Goal: Information Seeking & Learning: Learn about a topic

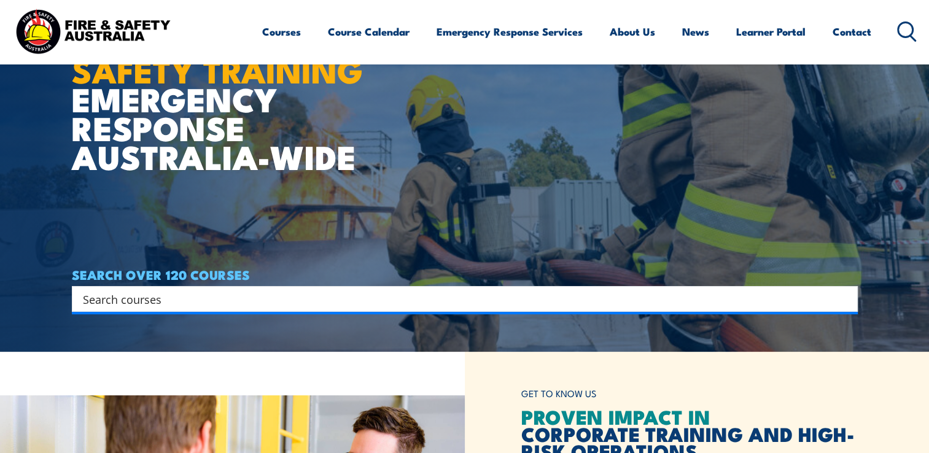
scroll to position [123, 0]
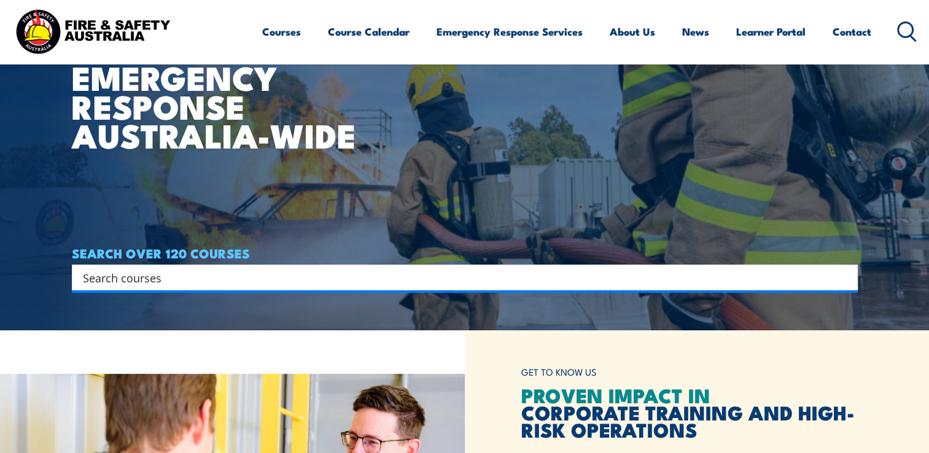
click at [126, 284] on input "Search input" at bounding box center [457, 277] width 748 height 18
click at [521, 246] on h4 "SEARCH OVER 120 COURSES" at bounding box center [465, 253] width 786 height 14
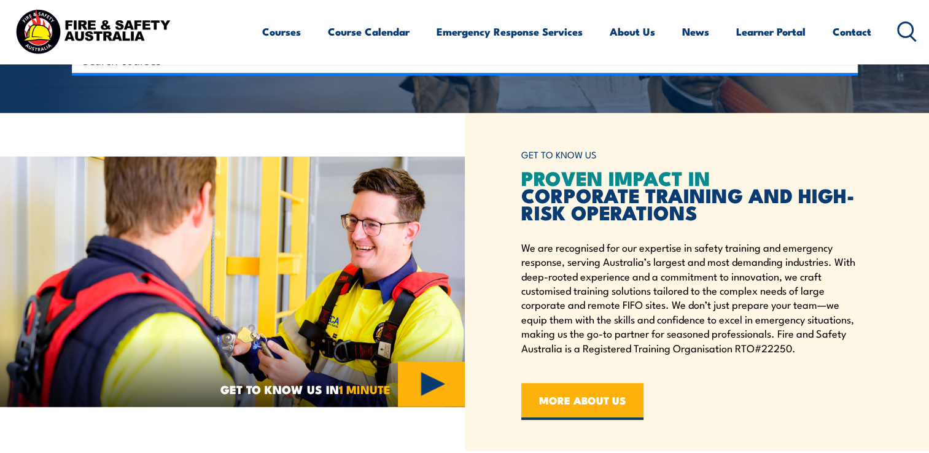
scroll to position [273, 0]
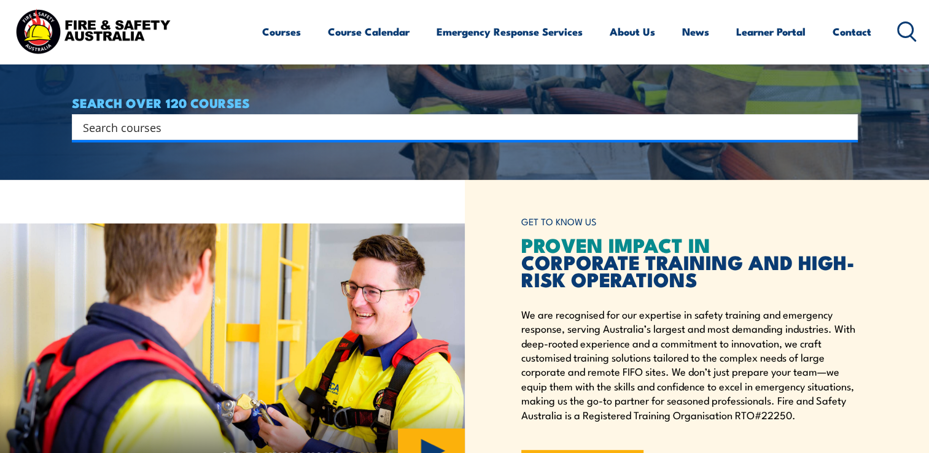
click at [149, 131] on input "Search input" at bounding box center [457, 127] width 748 height 18
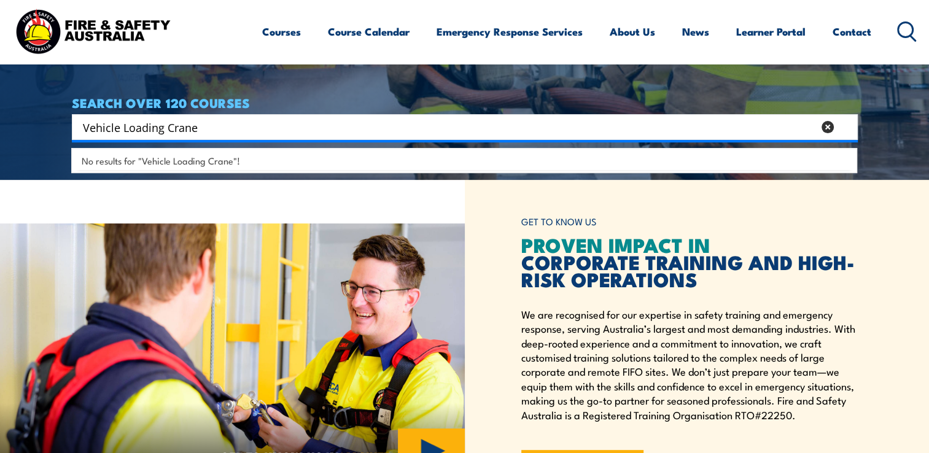
type input "Vehicle Loading Crane"
drag, startPoint x: 231, startPoint y: 188, endPoint x: 225, endPoint y: 185, distance: 6.9
click at [226, 187] on div "GET TO KNOW US IN 1 MINUTE" at bounding box center [232, 349] width 465 height 338
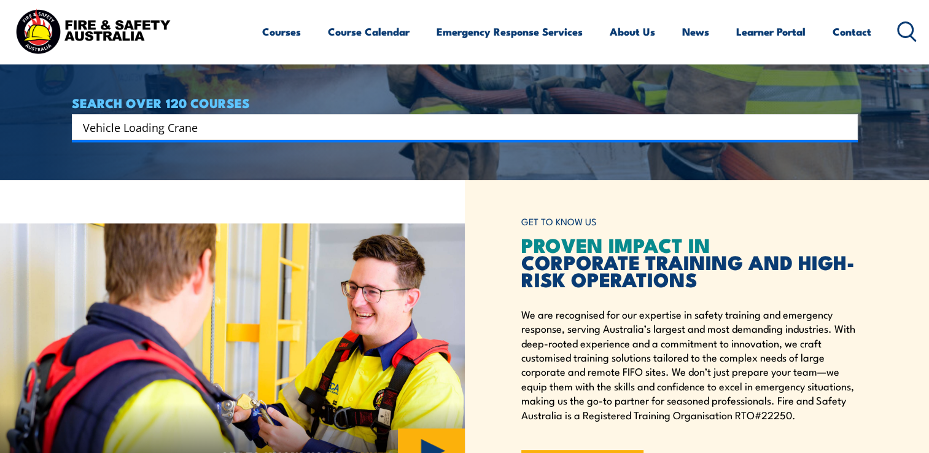
click at [905, 30] on icon at bounding box center [907, 31] width 20 height 20
